Goal: Find specific page/section: Find specific page/section

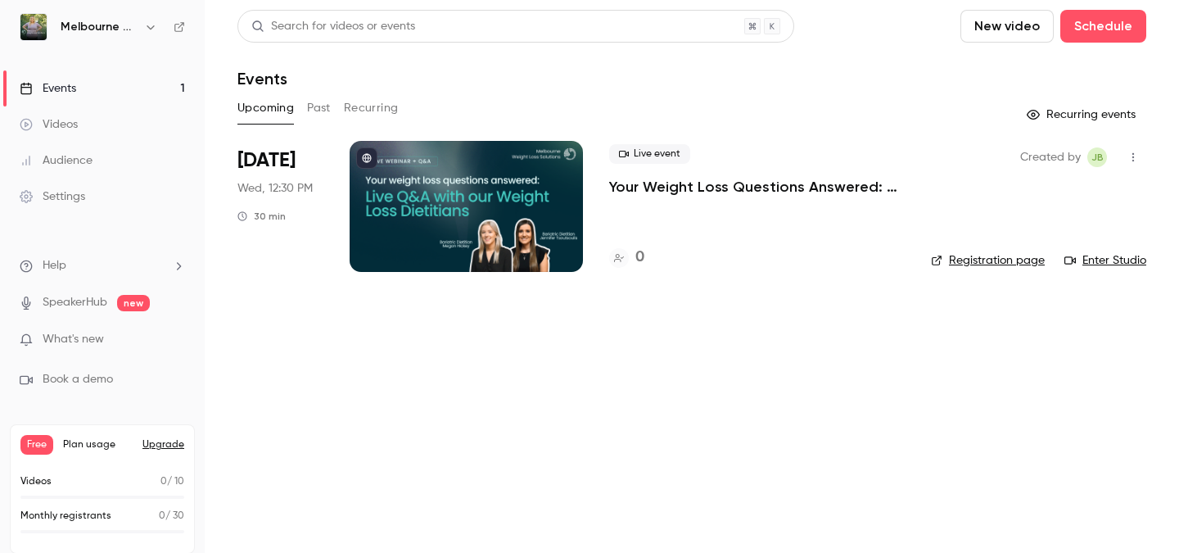
click at [1132, 147] on button "button" at bounding box center [1133, 157] width 26 height 26
click at [863, 201] on div at bounding box center [589, 276] width 1179 height 553
click at [978, 262] on link "Registration page" at bounding box center [988, 260] width 114 height 16
